Goal: Task Accomplishment & Management: Manage account settings

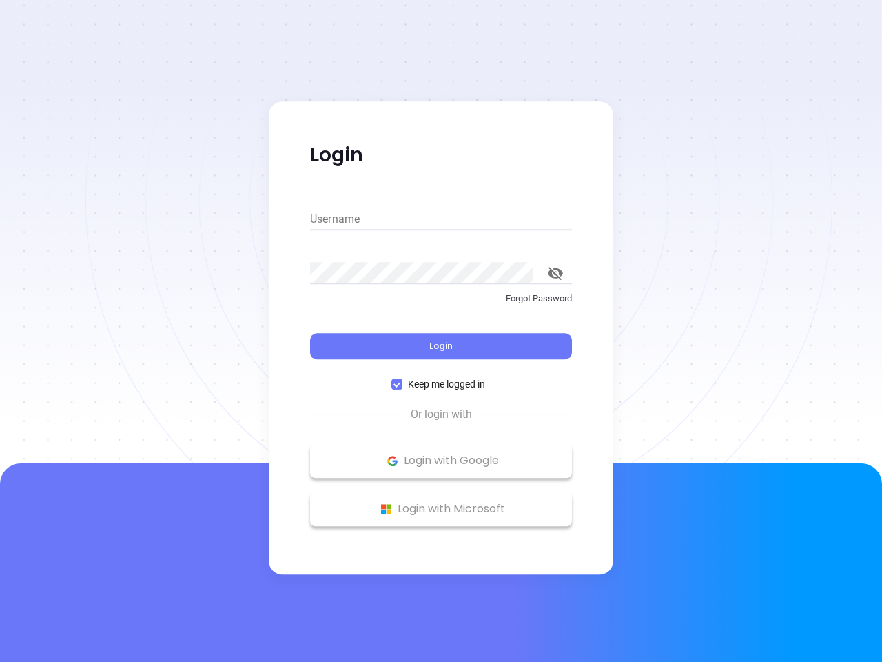
click at [441, 331] on div "Login" at bounding box center [441, 337] width 262 height 43
click at [441, 219] on input "Username" at bounding box center [441, 219] width 262 height 22
click at [556, 273] on icon "toggle password visibility" at bounding box center [555, 273] width 15 height 13
click at [441, 346] on span "Login" at bounding box center [440, 346] width 23 height 12
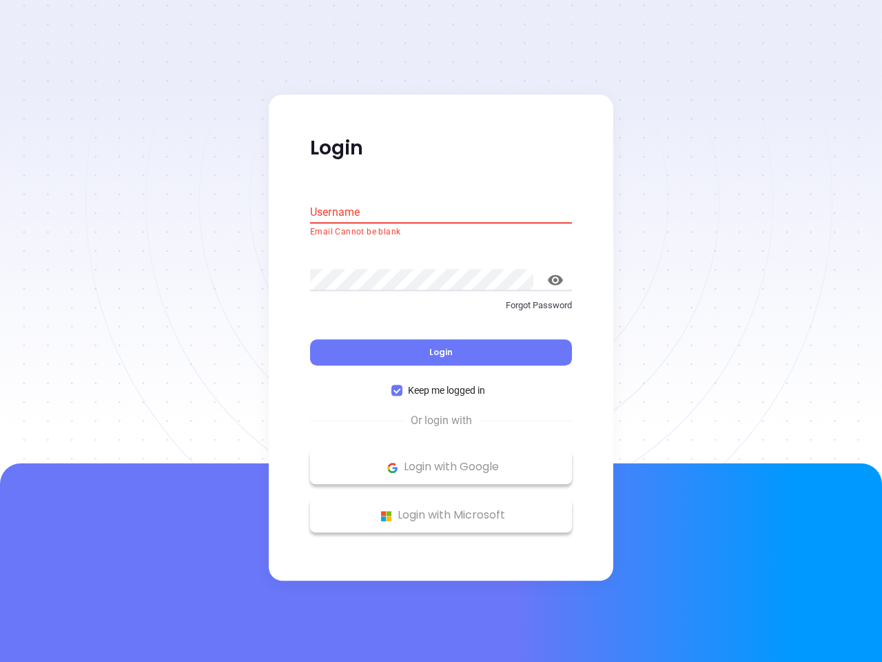
click at [441, 384] on span "Keep me logged in" at bounding box center [447, 390] width 88 height 15
click at [403, 385] on input "Keep me logged in" at bounding box center [397, 390] width 11 height 11
checkbox input "false"
click at [441, 460] on p "Login with Google" at bounding box center [441, 467] width 248 height 21
click at [441, 509] on p "Login with Microsoft" at bounding box center [441, 515] width 248 height 21
